Goal: Task Accomplishment & Management: Complete application form

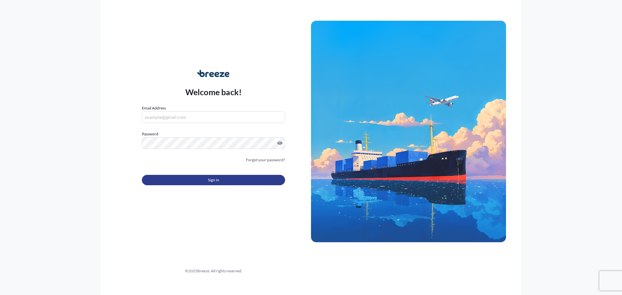
type input "[PERSON_NAME][EMAIL_ADDRESS][PERSON_NAME][DOMAIN_NAME]"
click at [216, 178] on span "Sign In" at bounding box center [213, 180] width 11 height 6
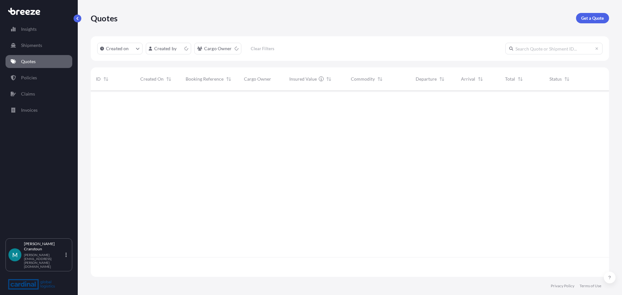
scroll to position [185, 514]
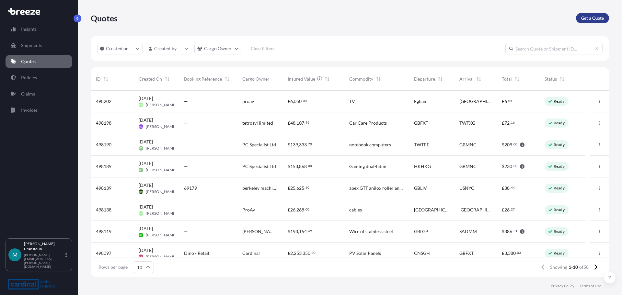
click at [602, 18] on p "Get a Quote" at bounding box center [592, 18] width 23 height 6
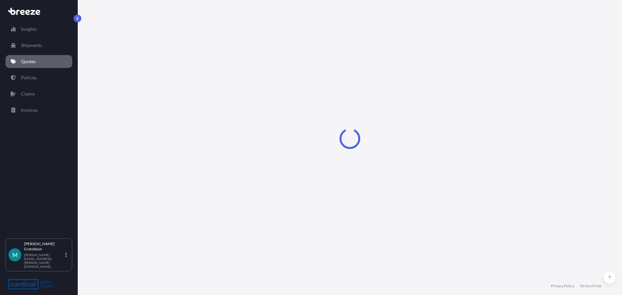
select select "Sea"
select select "1"
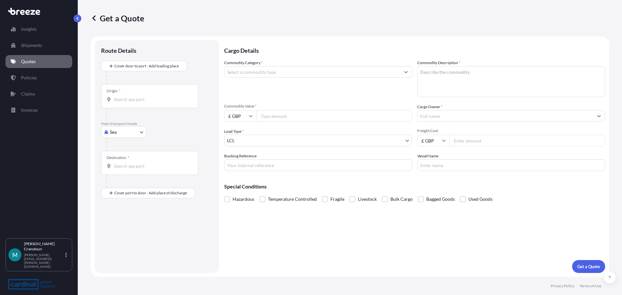
click at [138, 102] on input "Origin *" at bounding box center [152, 99] width 76 height 6
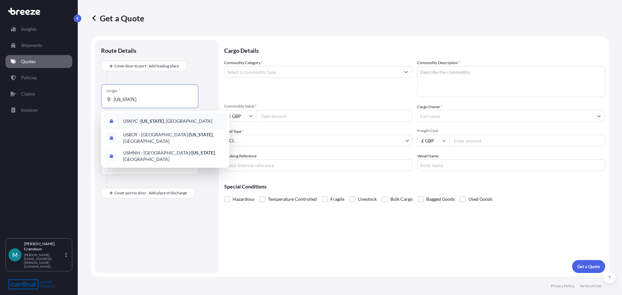
click at [149, 125] on div "USNYC - [US_STATE] , [GEOGRAPHIC_DATA]" at bounding box center [165, 121] width 123 height 16
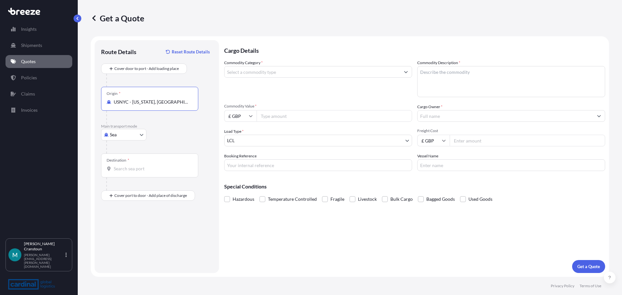
type input "USNYC - [US_STATE], [GEOGRAPHIC_DATA]"
click at [134, 134] on body "10 options available. 0 options available. 3 options available. Insights Shipme…" at bounding box center [311, 147] width 622 height 295
click at [125, 161] on div "Air" at bounding box center [124, 164] width 40 height 12
select select "Air"
click at [152, 103] on input "Origin *" at bounding box center [152, 102] width 76 height 6
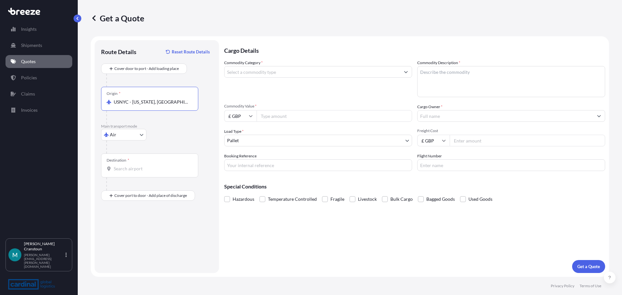
type input "USNYC - [US_STATE], [GEOGRAPHIC_DATA]"
click at [136, 164] on div "Destination *" at bounding box center [149, 166] width 97 height 24
click at [136, 166] on input "Destination *" at bounding box center [152, 169] width 76 height 6
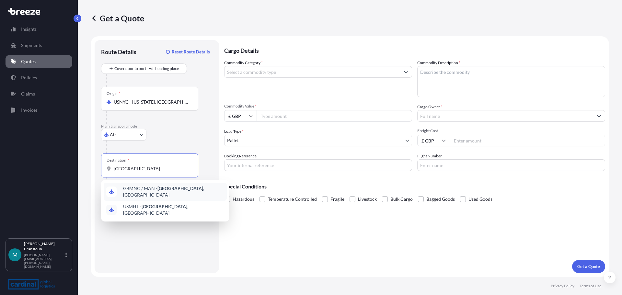
click at [152, 193] on span "GBMNC / MAN - [GEOGRAPHIC_DATA] , [GEOGRAPHIC_DATA]" at bounding box center [173, 191] width 101 height 13
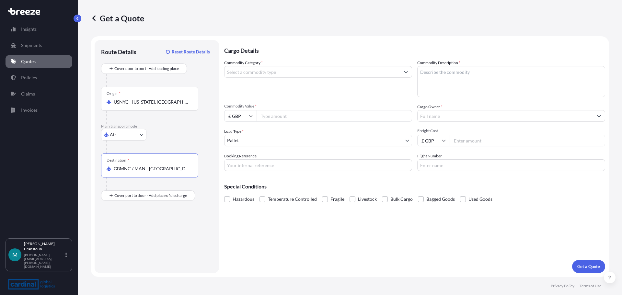
type input "GBMNC / MAN - [GEOGRAPHIC_DATA], [GEOGRAPHIC_DATA]"
click at [330, 75] on input "Commodity Category *" at bounding box center [313, 72] width 176 height 12
type input "f"
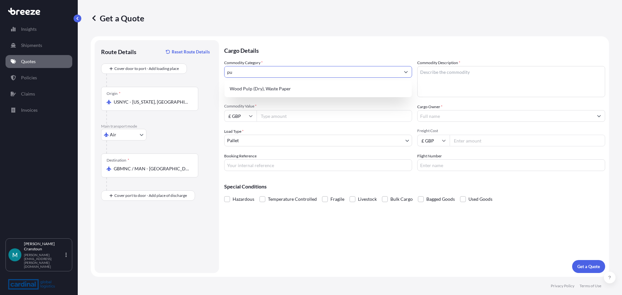
type input "p"
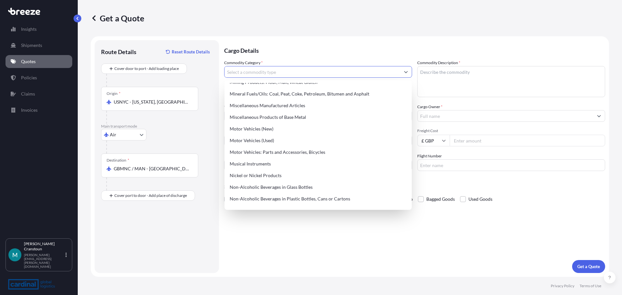
scroll to position [888, 0]
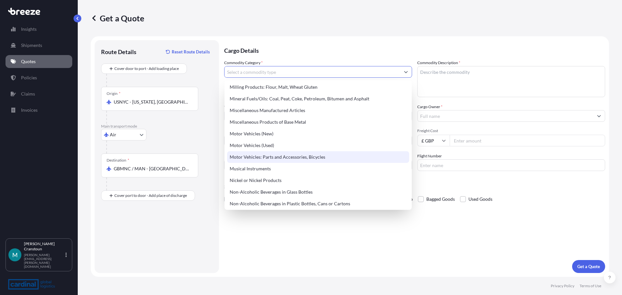
click at [312, 159] on div "Motor Vehicles: Parts and Accessories, Bicycles" at bounding box center [318, 157] width 182 height 12
type input "Motor Vehicles: Parts and Accessories, Bicycles"
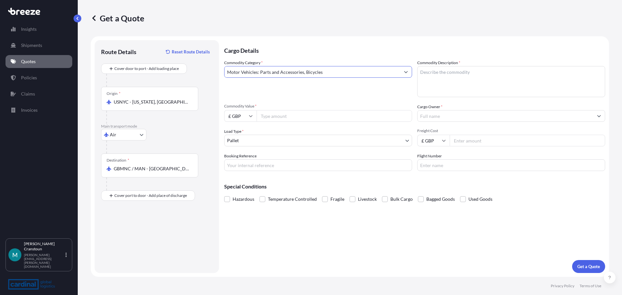
click at [478, 67] on textarea "Commodity Description *" at bounding box center [511, 81] width 188 height 31
type textarea "pully"
click at [247, 117] on input "£ GBP" at bounding box center [240, 116] width 32 height 12
click at [242, 159] on div "$ USD" at bounding box center [240, 161] width 27 height 12
type input "$ USD"
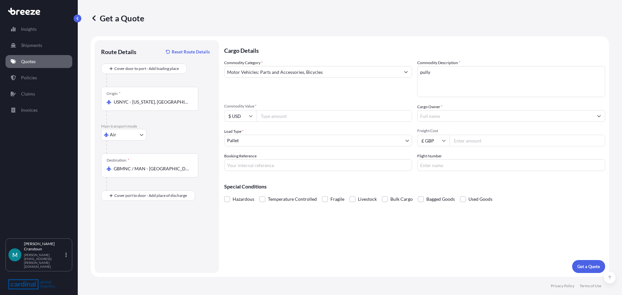
click at [290, 120] on input "Commodity Value *" at bounding box center [335, 116] width 156 height 12
type input "14050.00"
click at [375, 75] on input "Motor Vehicles: Parts and Accessories, Bicycles" at bounding box center [313, 72] width 176 height 12
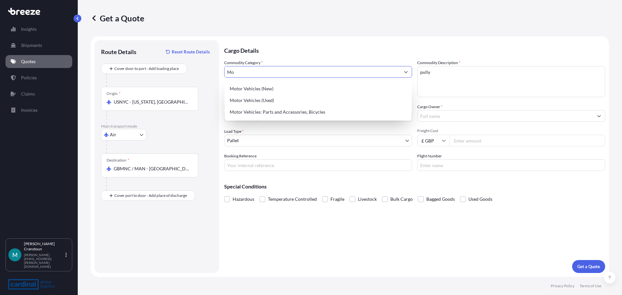
type input "M"
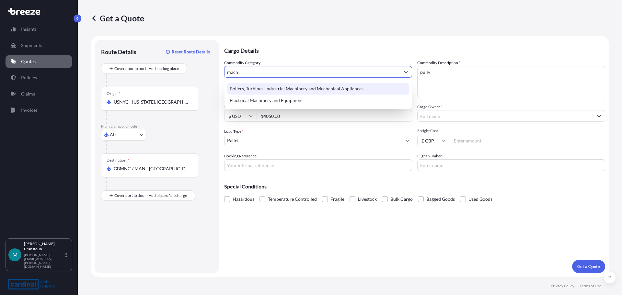
click at [321, 87] on div "Boilers, Turbines, Industrial Machinery and Mechanical Appliances" at bounding box center [318, 89] width 182 height 12
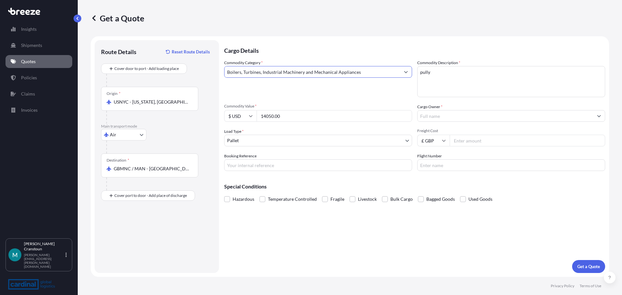
type input "Boilers, Turbines, Industrial Machinery and Mechanical Appliances"
click at [453, 116] on input "Cargo Owner *" at bounding box center [506, 116] width 176 height 12
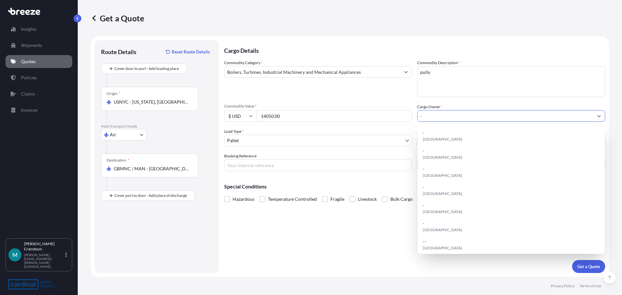
type input "-"
click at [385, 188] on p "Special Conditions" at bounding box center [414, 186] width 381 height 5
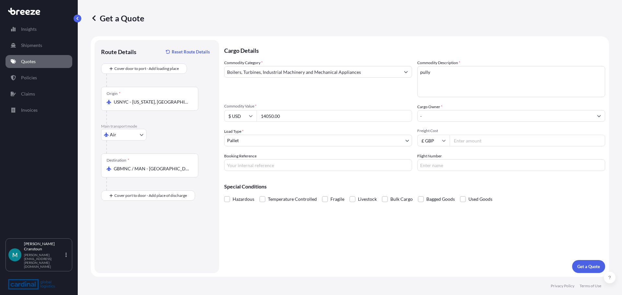
click at [471, 139] on input "Freight Cost" at bounding box center [528, 141] width 156 height 12
type input "7"
type input "700"
click at [580, 261] on button "Get a Quote" at bounding box center [588, 266] width 33 height 13
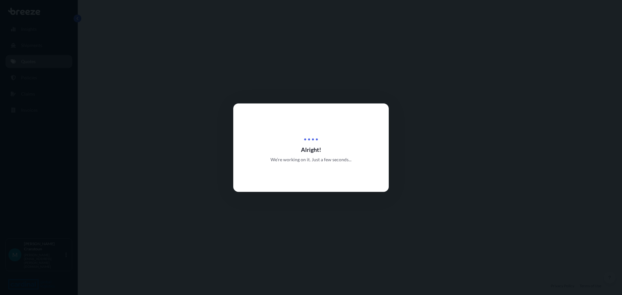
select select "Air"
select select "1"
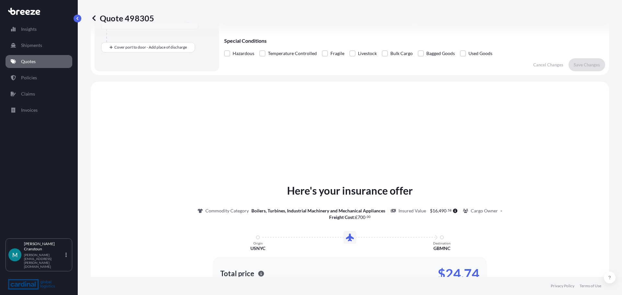
scroll to position [195, 0]
